Goal: Task Accomplishment & Management: Use online tool/utility

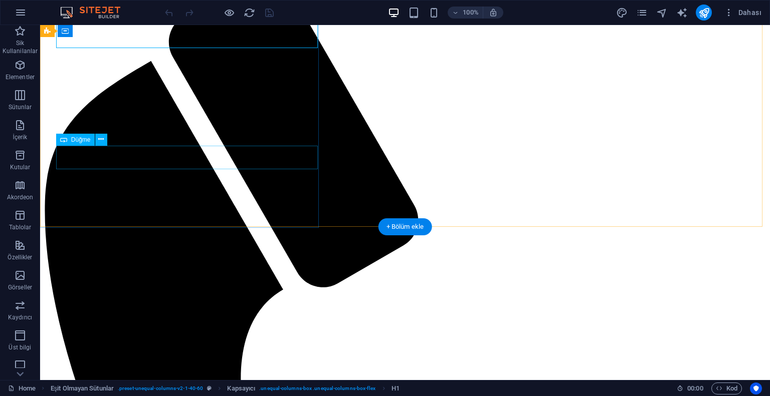
scroll to position [200, 0]
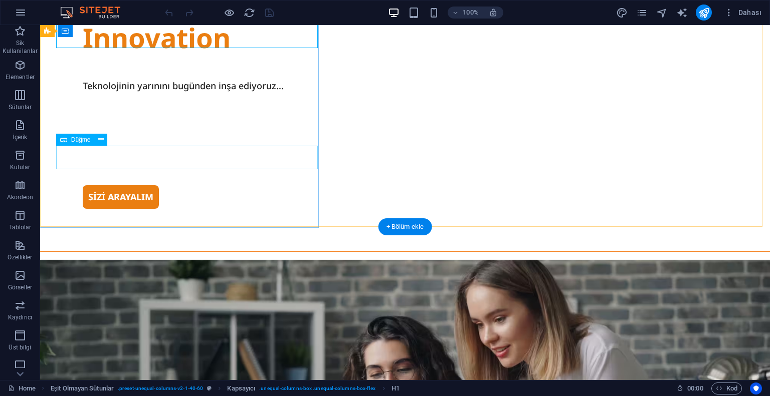
click at [102, 185] on div "SİZİ ARAYALIM" at bounding box center [405, 197] width 645 height 24
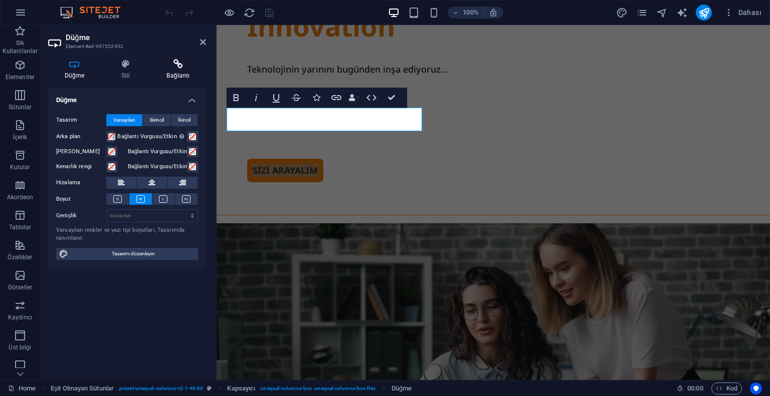
click at [173, 72] on h4 "Bağlantı" at bounding box center [178, 69] width 56 height 21
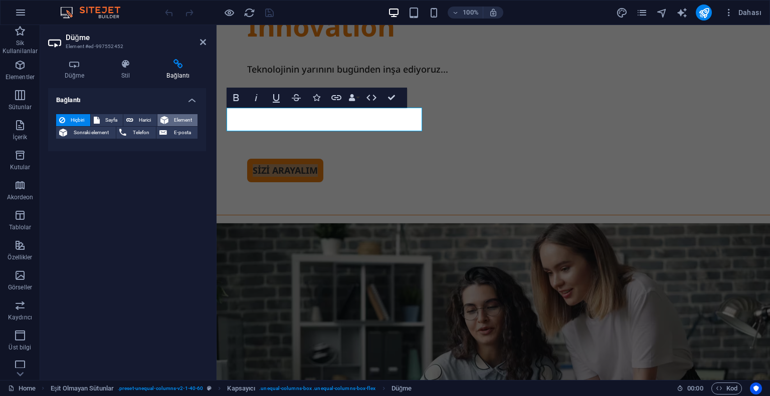
click at [172, 119] on span "Element" at bounding box center [183, 120] width 24 height 12
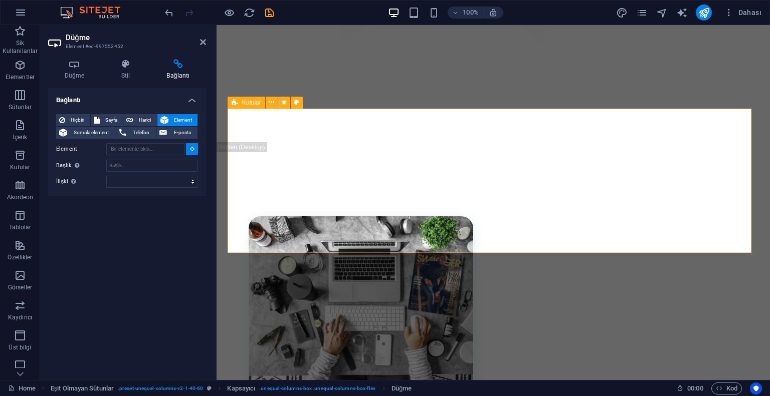
scroll to position [1203, 0]
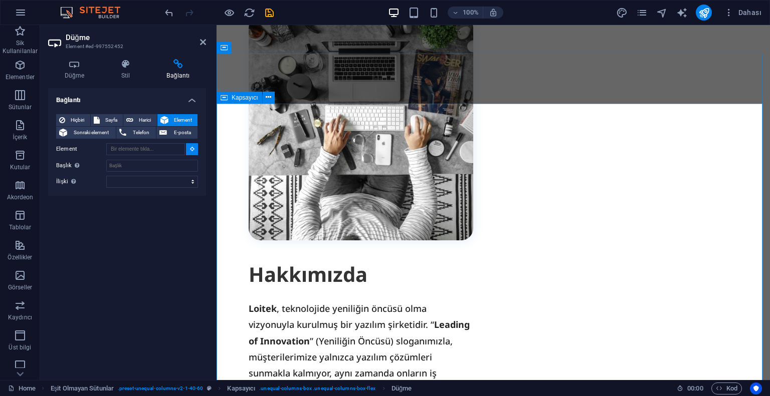
type input "#ed-781212204"
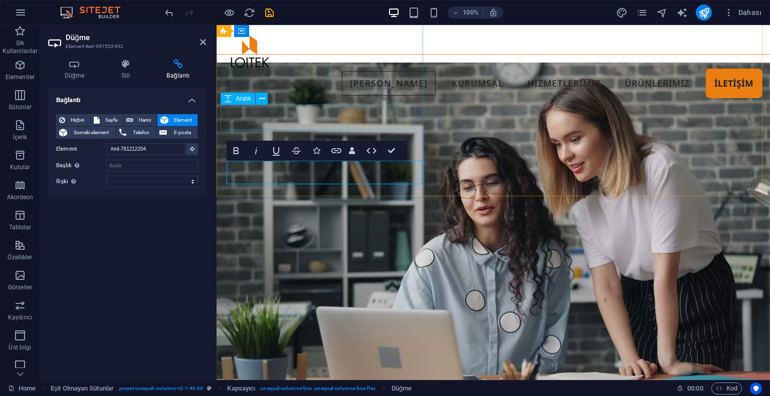
scroll to position [117, 0]
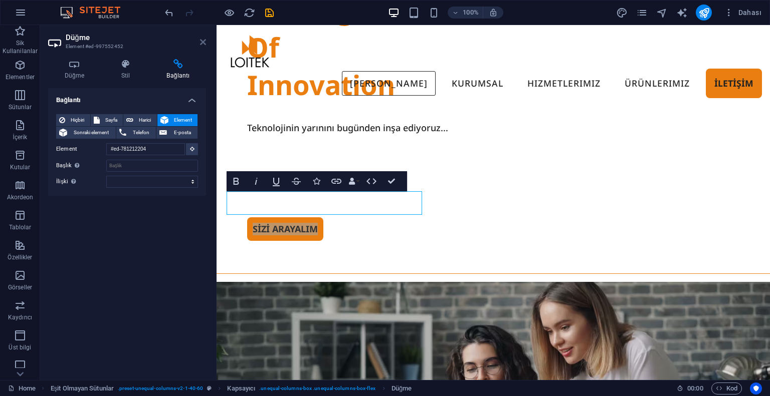
click at [200, 41] on icon at bounding box center [203, 42] width 6 height 8
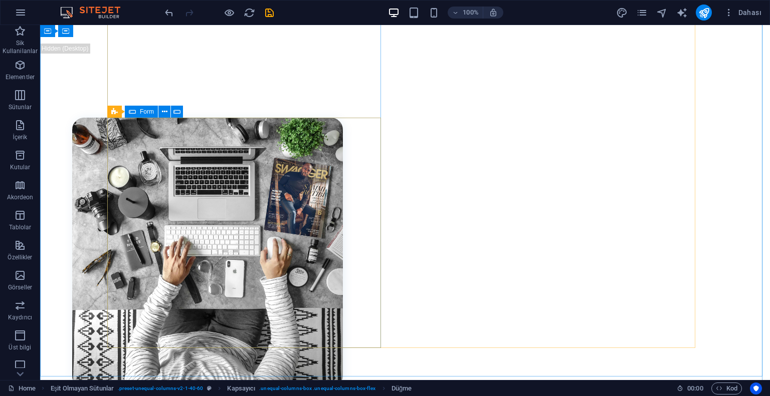
scroll to position [1566, 0]
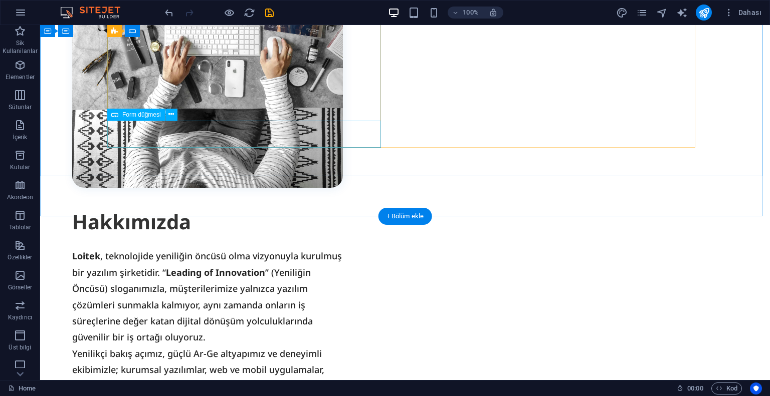
select select "px"
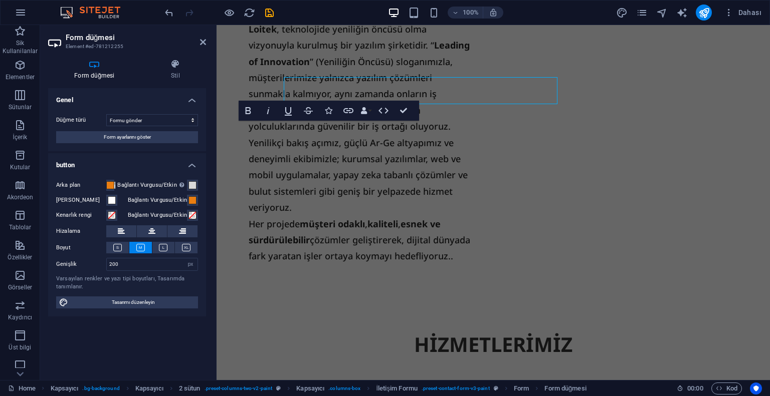
scroll to position [1612, 0]
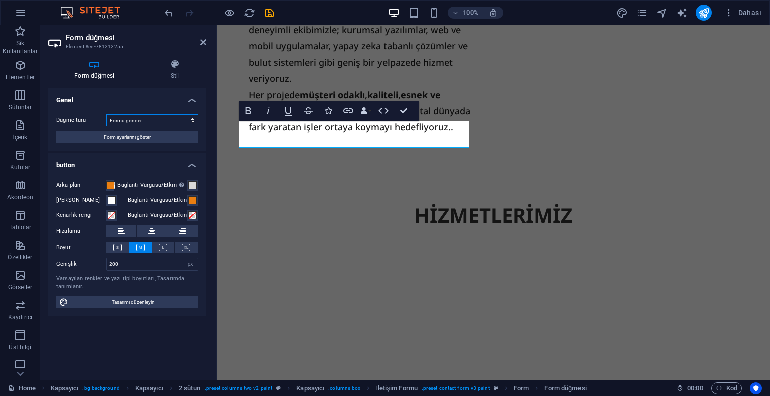
click at [152, 120] on select "Formu gönder Formu sıfırla Eylem yok" at bounding box center [152, 120] width 92 height 12
click at [106, 114] on select "Formu gönder Formu sıfırla Eylem yok" at bounding box center [152, 120] width 92 height 12
click at [156, 139] on button "Form ayarlarını göster" at bounding box center [127, 137] width 142 height 12
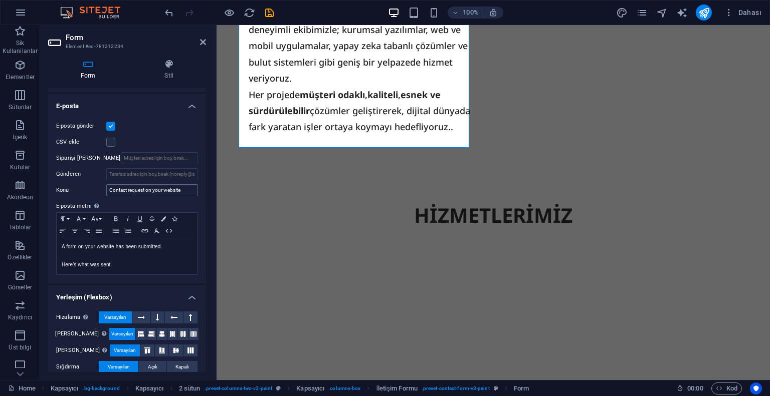
scroll to position [275, 0]
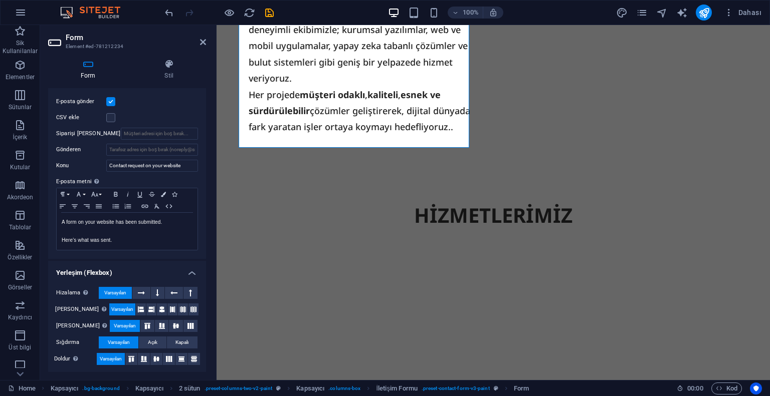
click at [71, 118] on label "CSV ekle" at bounding box center [81, 118] width 50 height 12
click at [0, 0] on input "CSV ekle" at bounding box center [0, 0] width 0 height 0
click at [71, 118] on label "CSV ekle" at bounding box center [81, 118] width 50 height 12
click at [0, 0] on input "CSV ekle" at bounding box center [0, 0] width 0 height 0
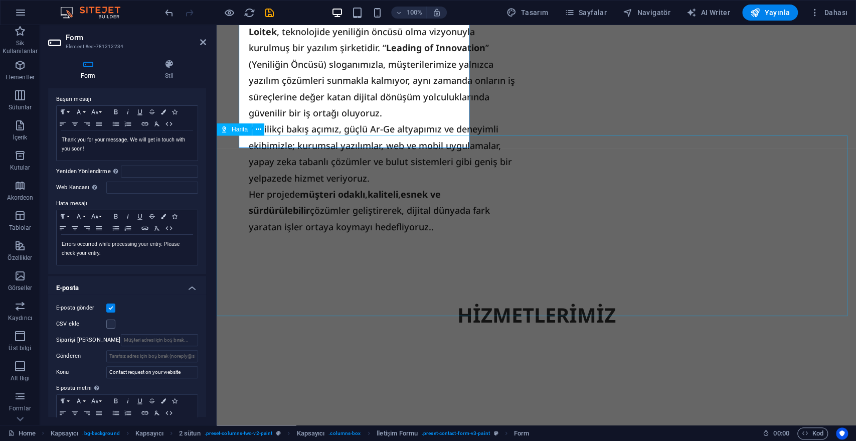
scroll to position [69, 0]
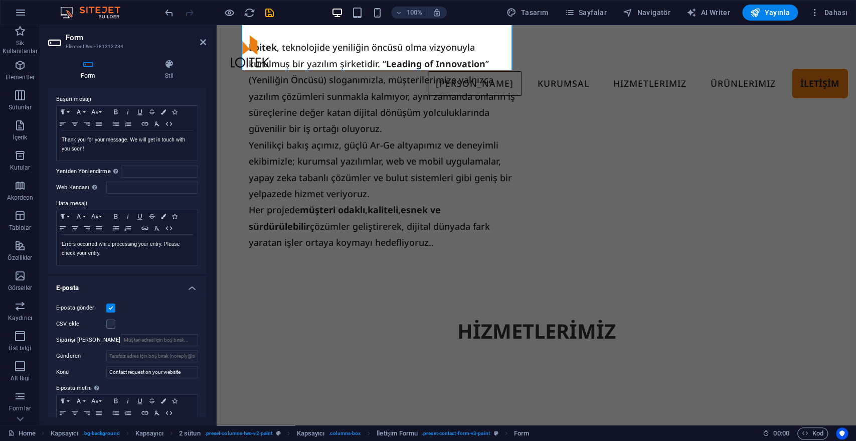
click at [213, 236] on div "Form Stil Genel Başlık Form için bir ad tanımla. General form Mesajlar Başarı m…" at bounding box center [127, 237] width 174 height 373
click at [208, 242] on div "Form Stil Genel Başlık Form için bir ad tanımla. General form Mesajlar Başarı m…" at bounding box center [127, 237] width 174 height 373
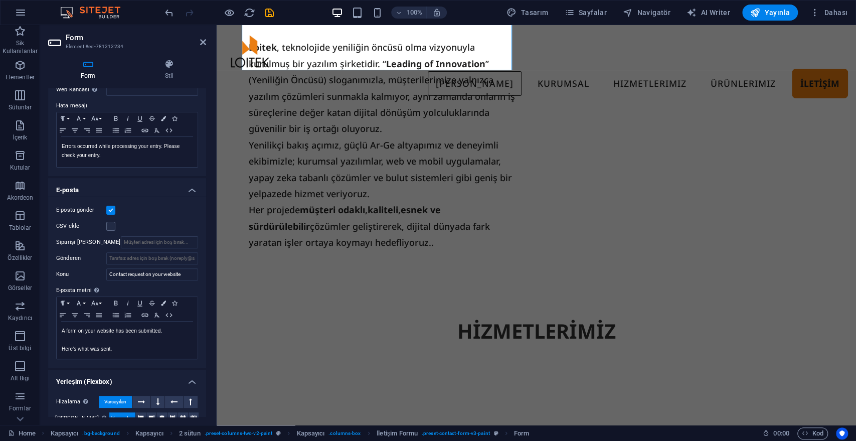
scroll to position [0, 0]
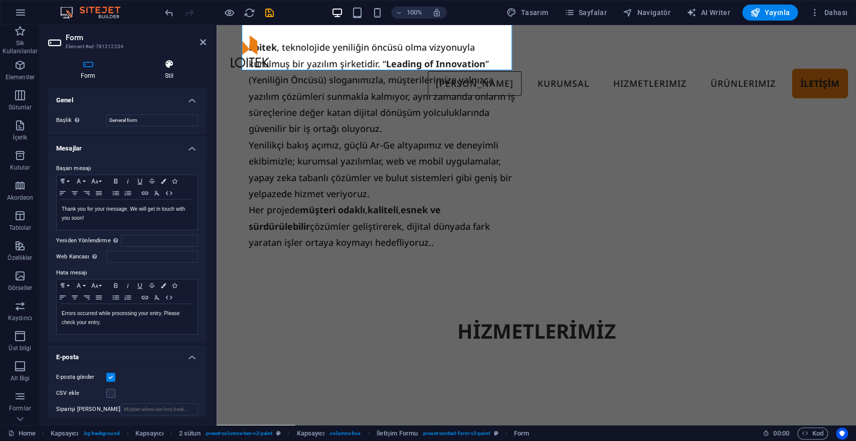
click at [157, 72] on h4 "Stil" at bounding box center [169, 69] width 74 height 21
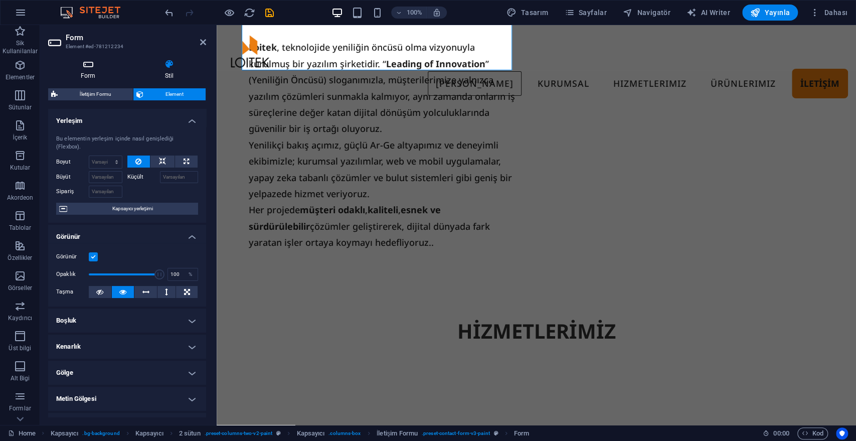
click at [112, 75] on h4 "Form" at bounding box center [90, 69] width 84 height 21
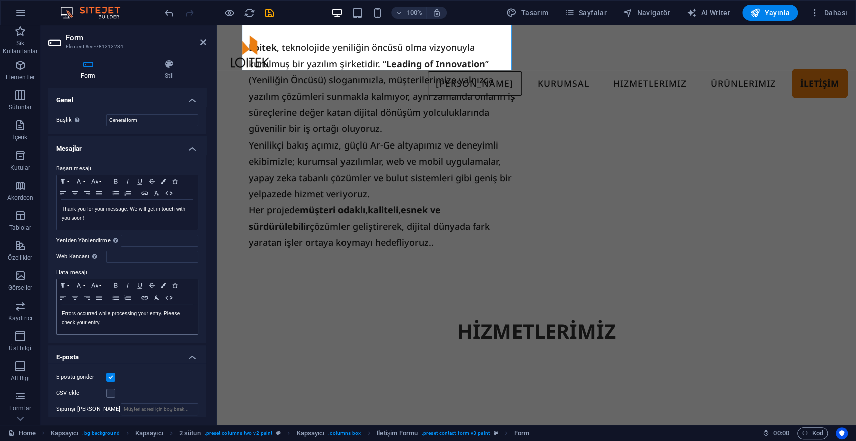
scroll to position [167, 0]
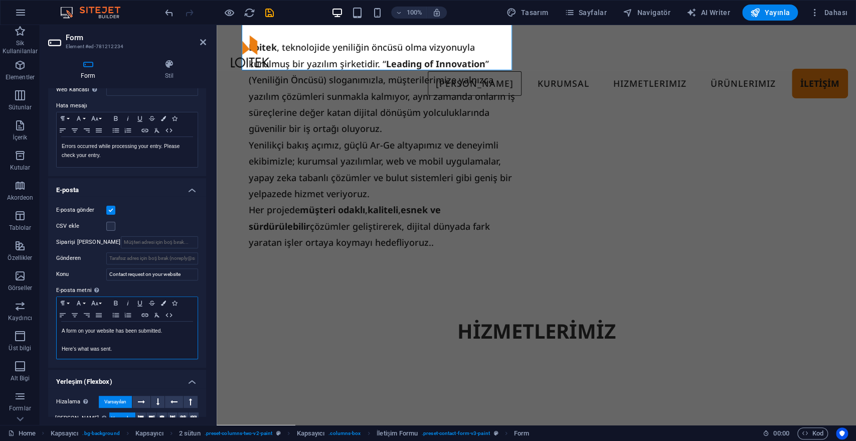
click at [100, 337] on p at bounding box center [127, 339] width 131 height 9
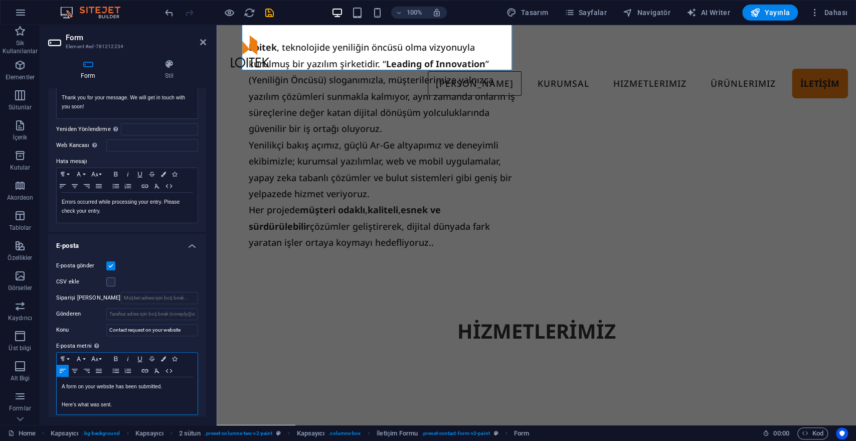
scroll to position [56, 0]
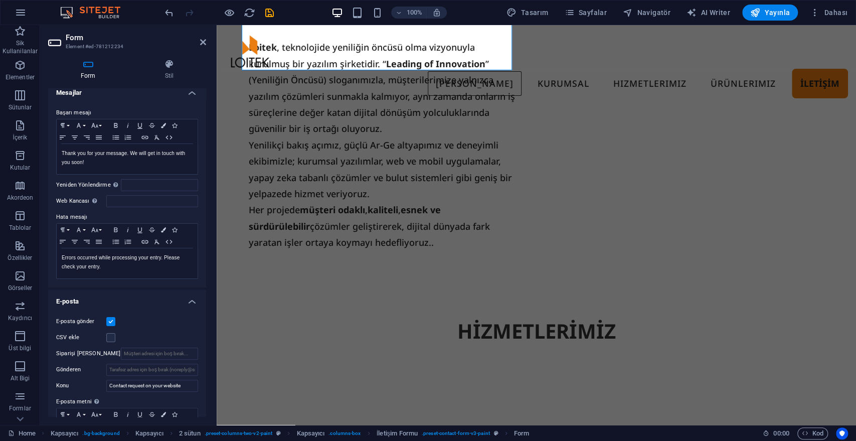
drag, startPoint x: 204, startPoint y: 240, endPoint x: 204, endPoint y: 250, distance: 10.0
click at [204, 250] on div "Genel Başlık Form için bir ad tanımla. General form Mesajlar Başarı mesajı Para…" at bounding box center [127, 252] width 158 height 328
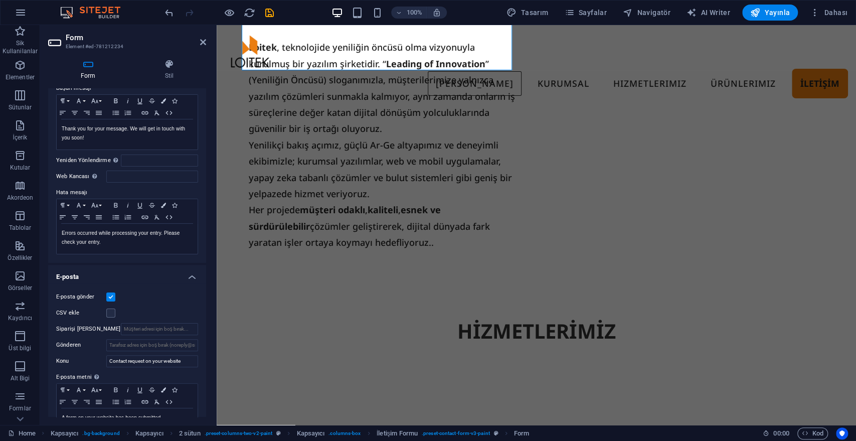
scroll to position [80, 0]
drag, startPoint x: 218, startPoint y: 265, endPoint x: 431, endPoint y: 289, distance: 214.4
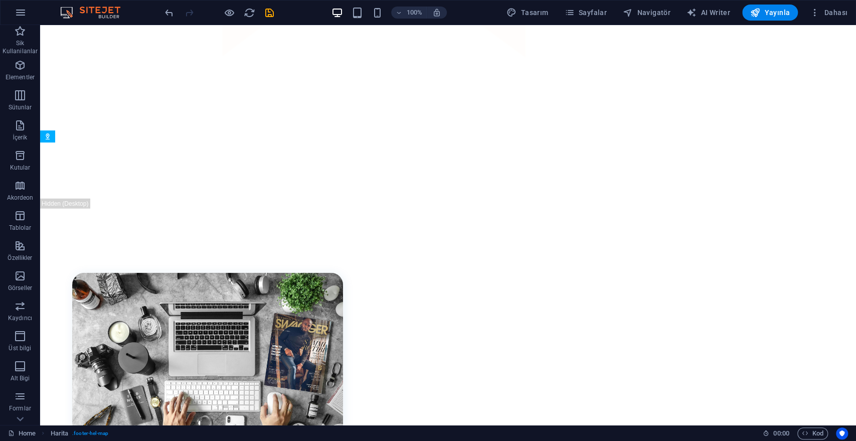
scroll to position [2264, 0]
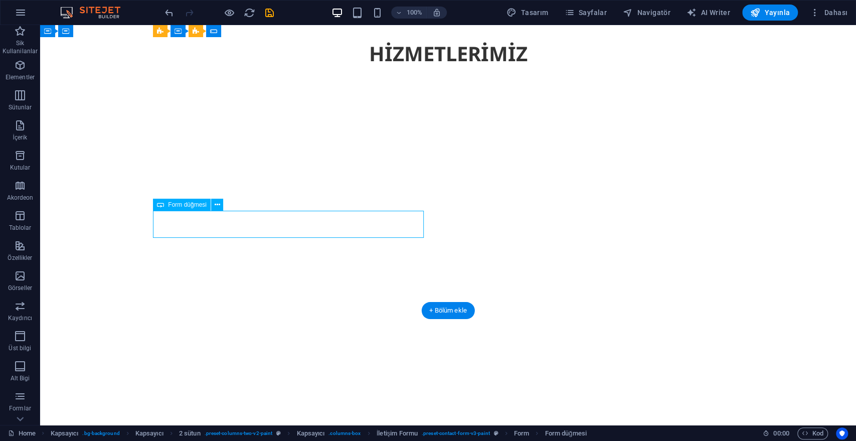
scroll to position [1444, 0]
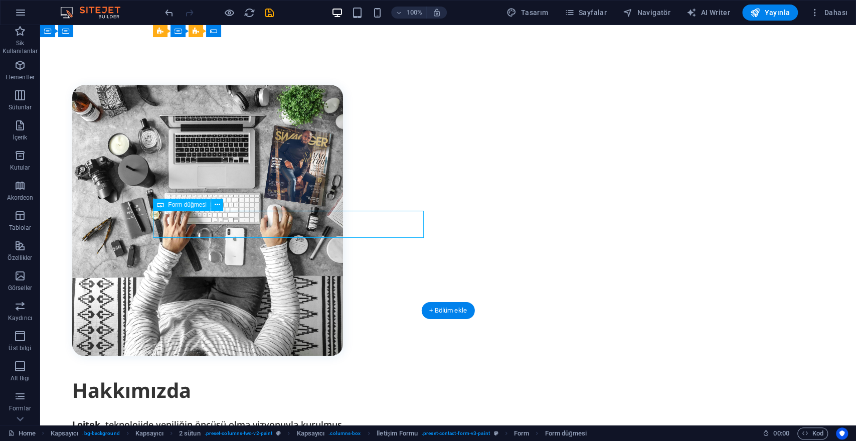
select select "px"
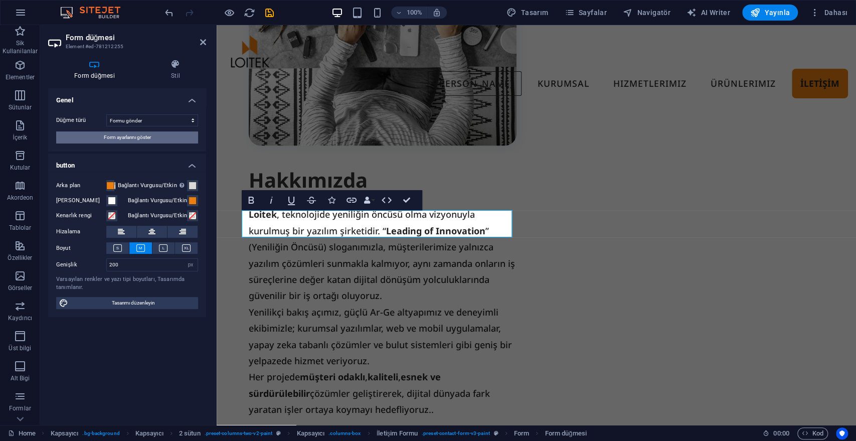
click at [148, 139] on span "Form ayarlarını göster" at bounding box center [127, 137] width 47 height 12
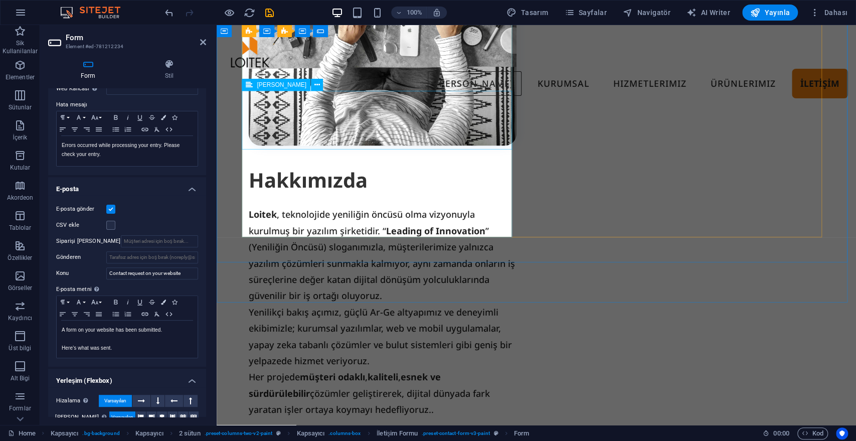
scroll to position [1276, 0]
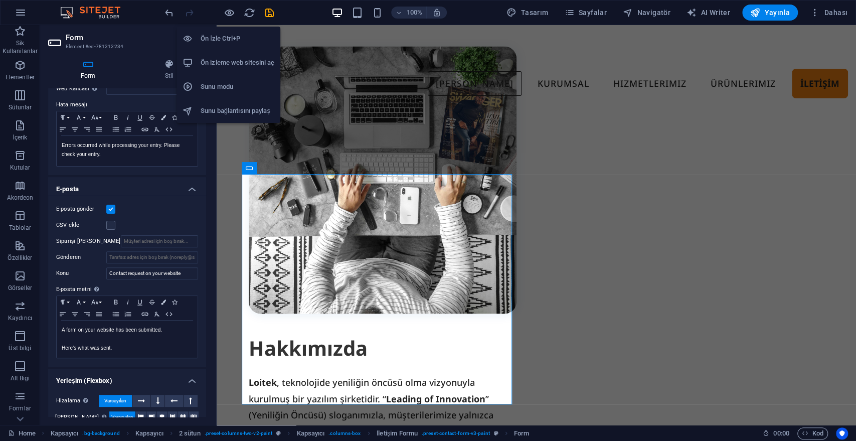
click at [225, 58] on h6 "Ön izleme web sitesini aç" at bounding box center [237, 63] width 74 height 12
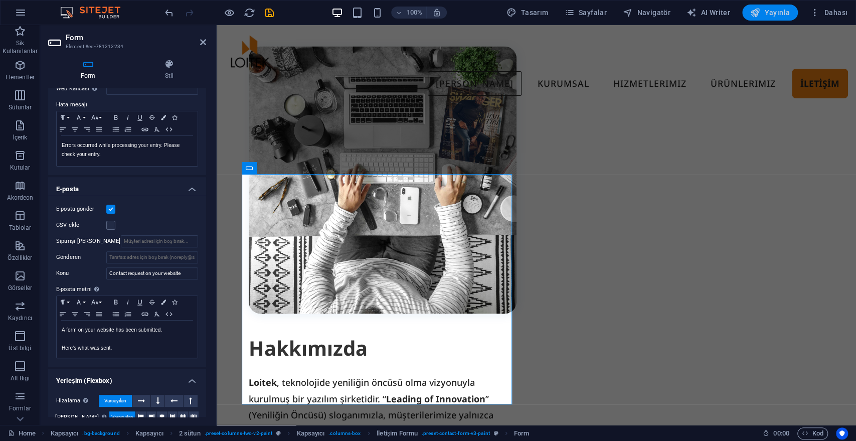
click at [757, 14] on icon "button" at bounding box center [755, 13] width 10 height 10
checkbox input "false"
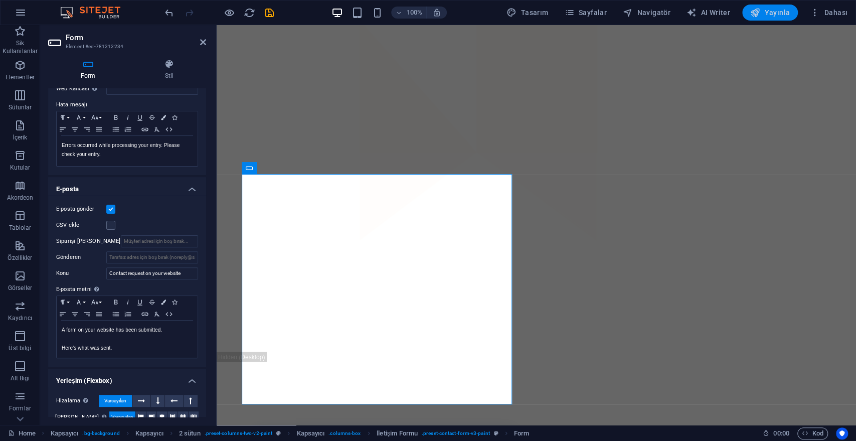
scroll to position [1931, 0]
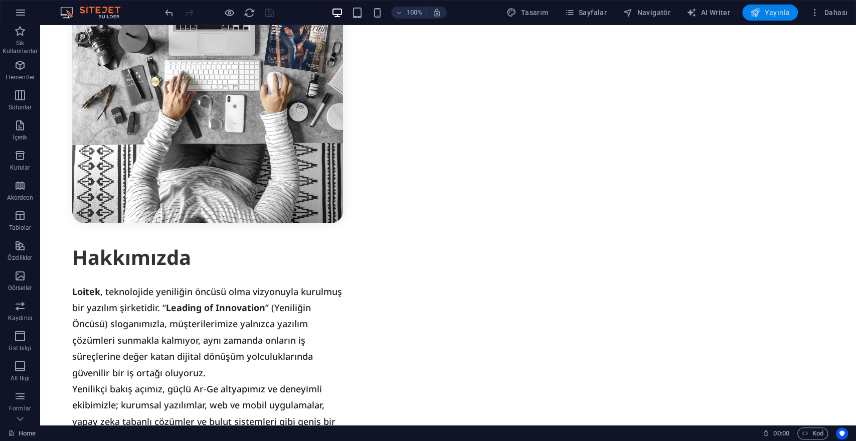
click at [755, 10] on icon "button" at bounding box center [755, 13] width 10 height 10
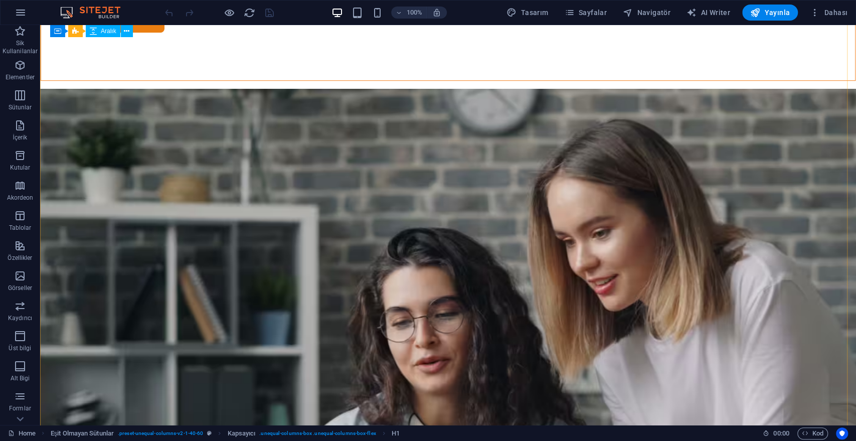
scroll to position [612, 0]
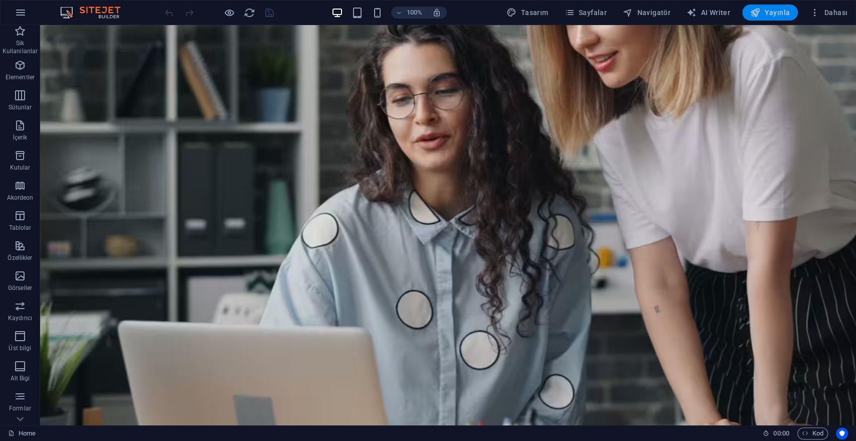
click at [762, 10] on span "Yayınla" at bounding box center [770, 13] width 40 height 10
